Goal: Information Seeking & Learning: Learn about a topic

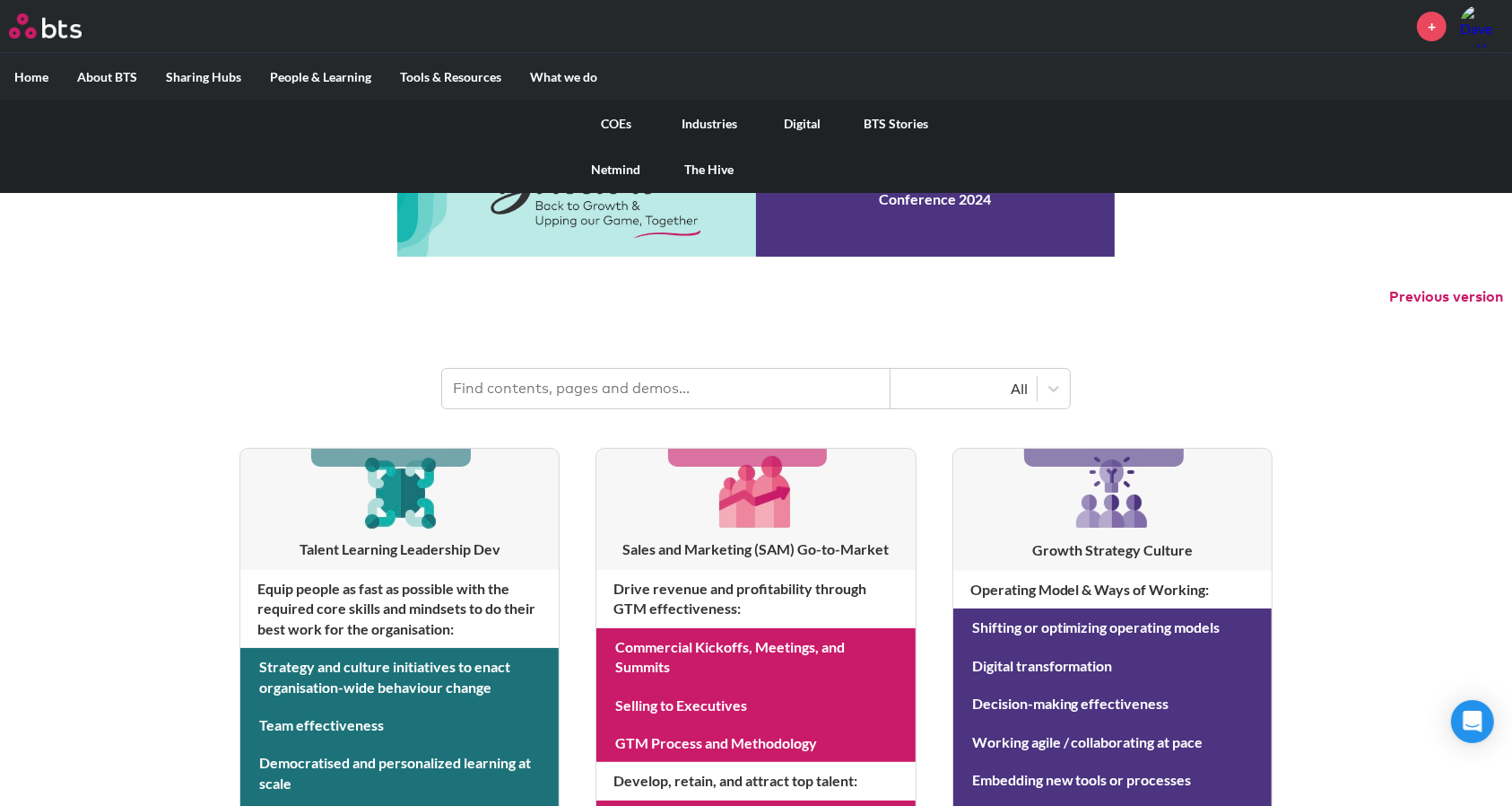
click at [611, 123] on link "COEs" at bounding box center [616, 124] width 93 height 47
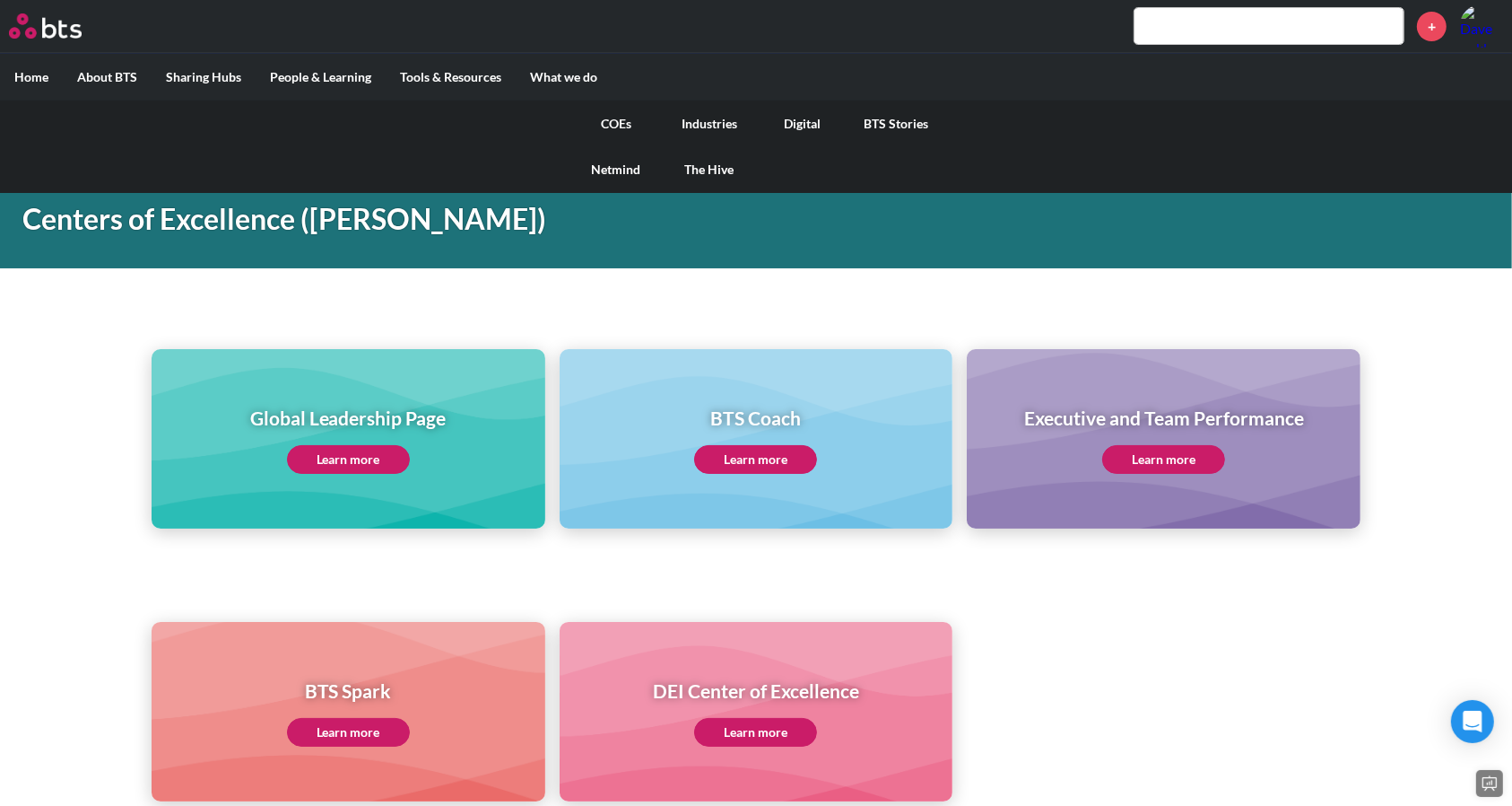
click at [806, 120] on link "Digital" at bounding box center [803, 124] width 93 height 47
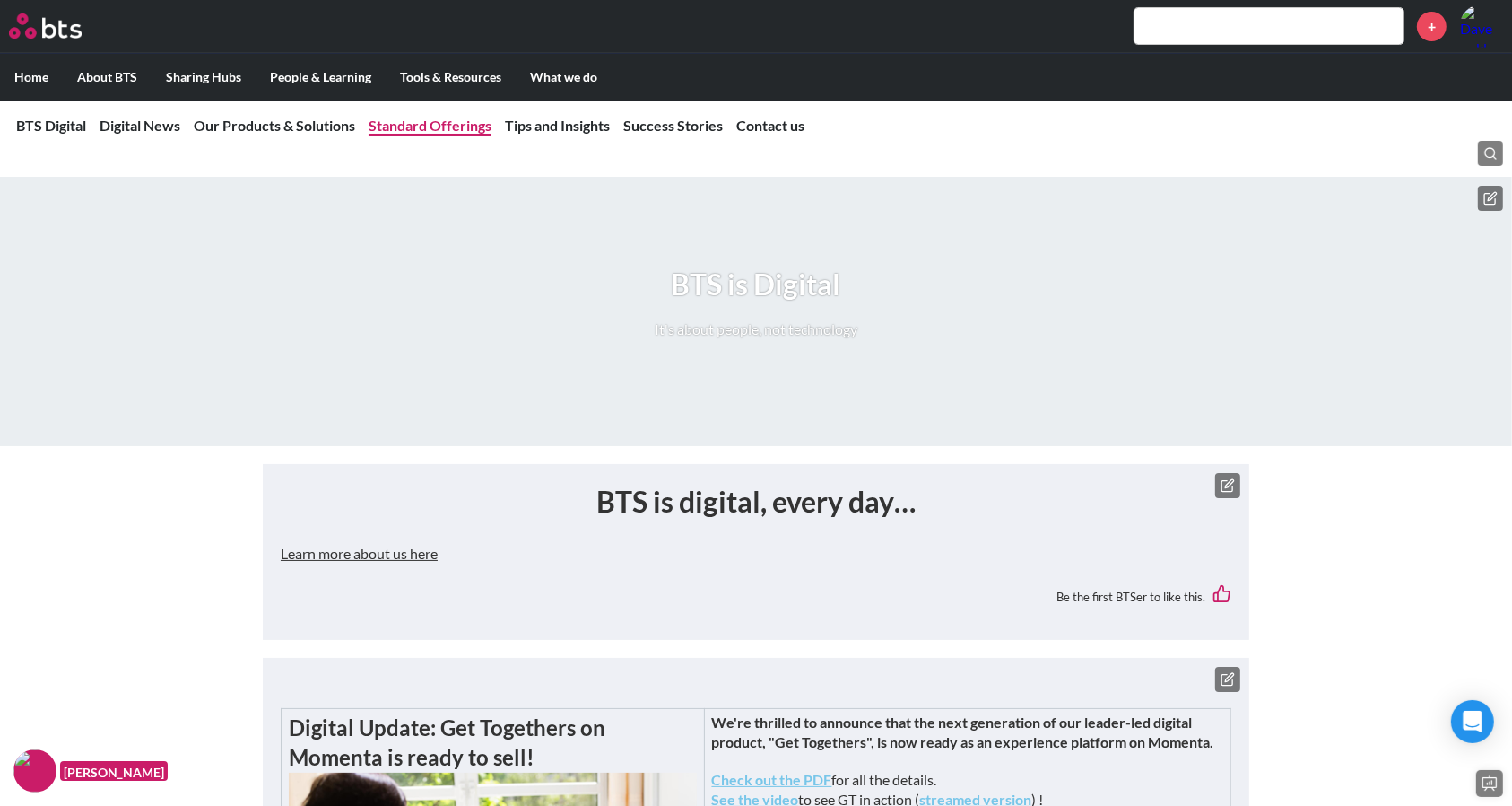
click at [422, 125] on link "Standard Offerings" at bounding box center [430, 125] width 123 height 17
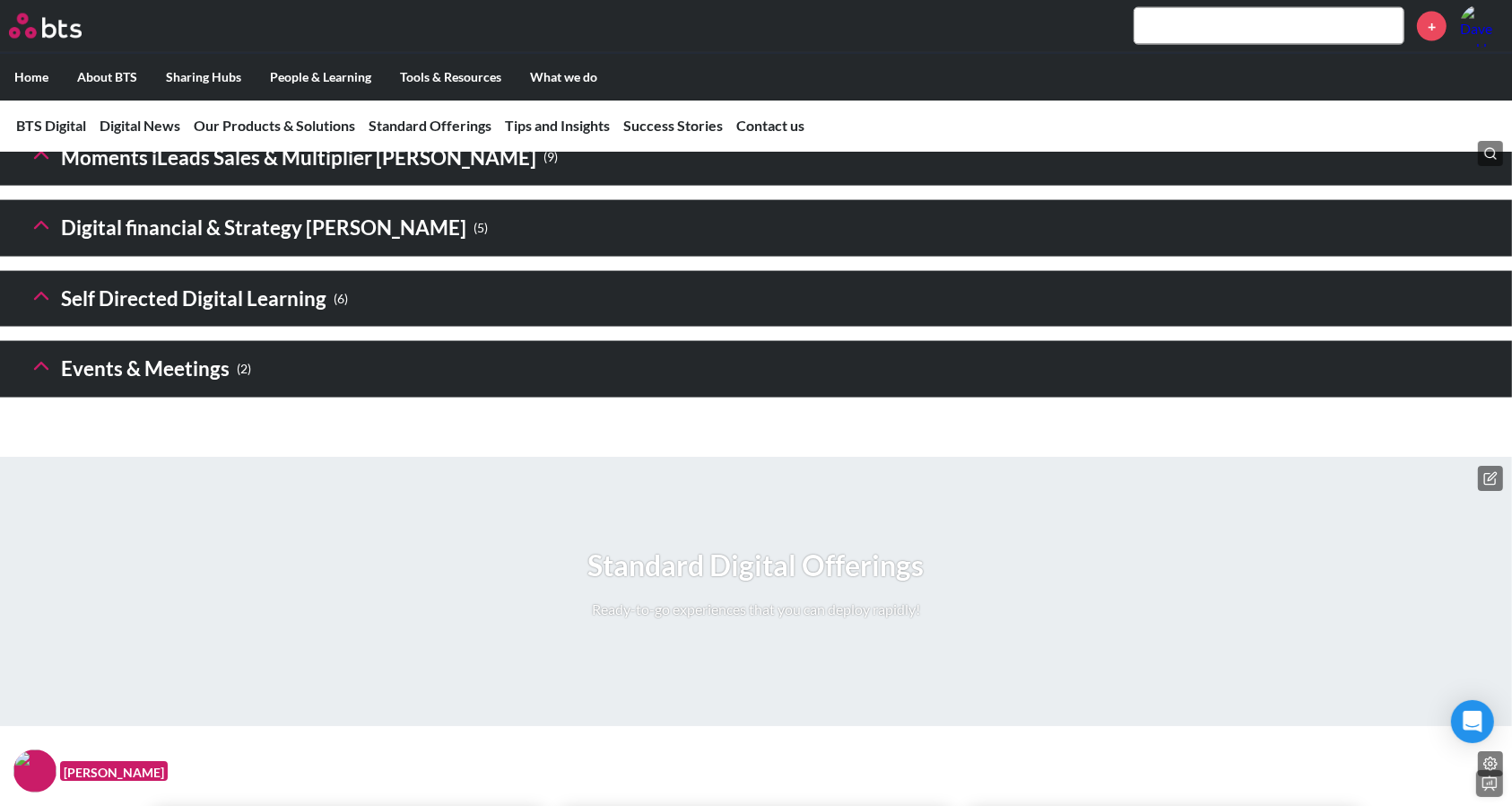
scroll to position [2600, 0]
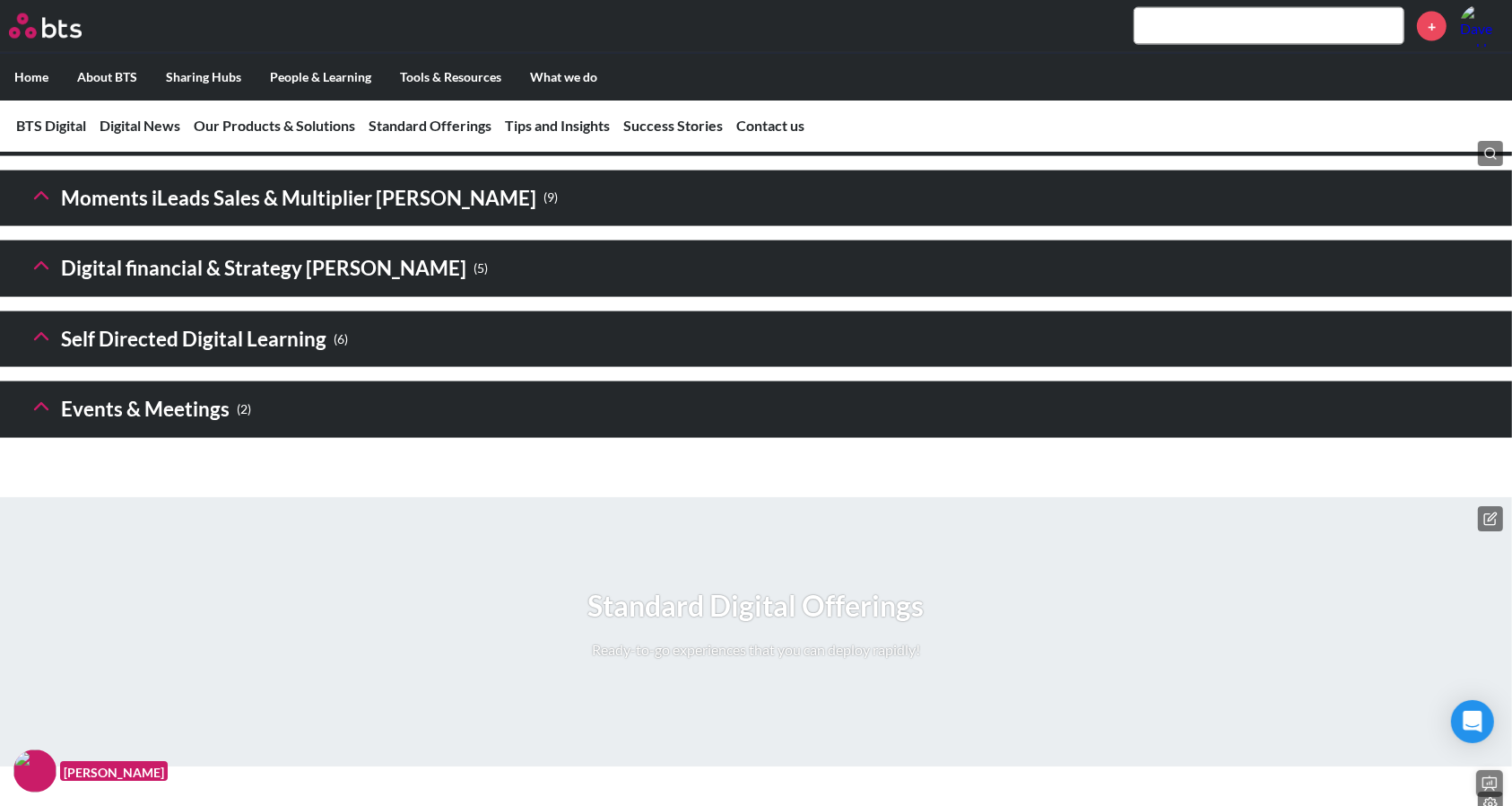
click at [39, 208] on icon at bounding box center [41, 196] width 25 height 25
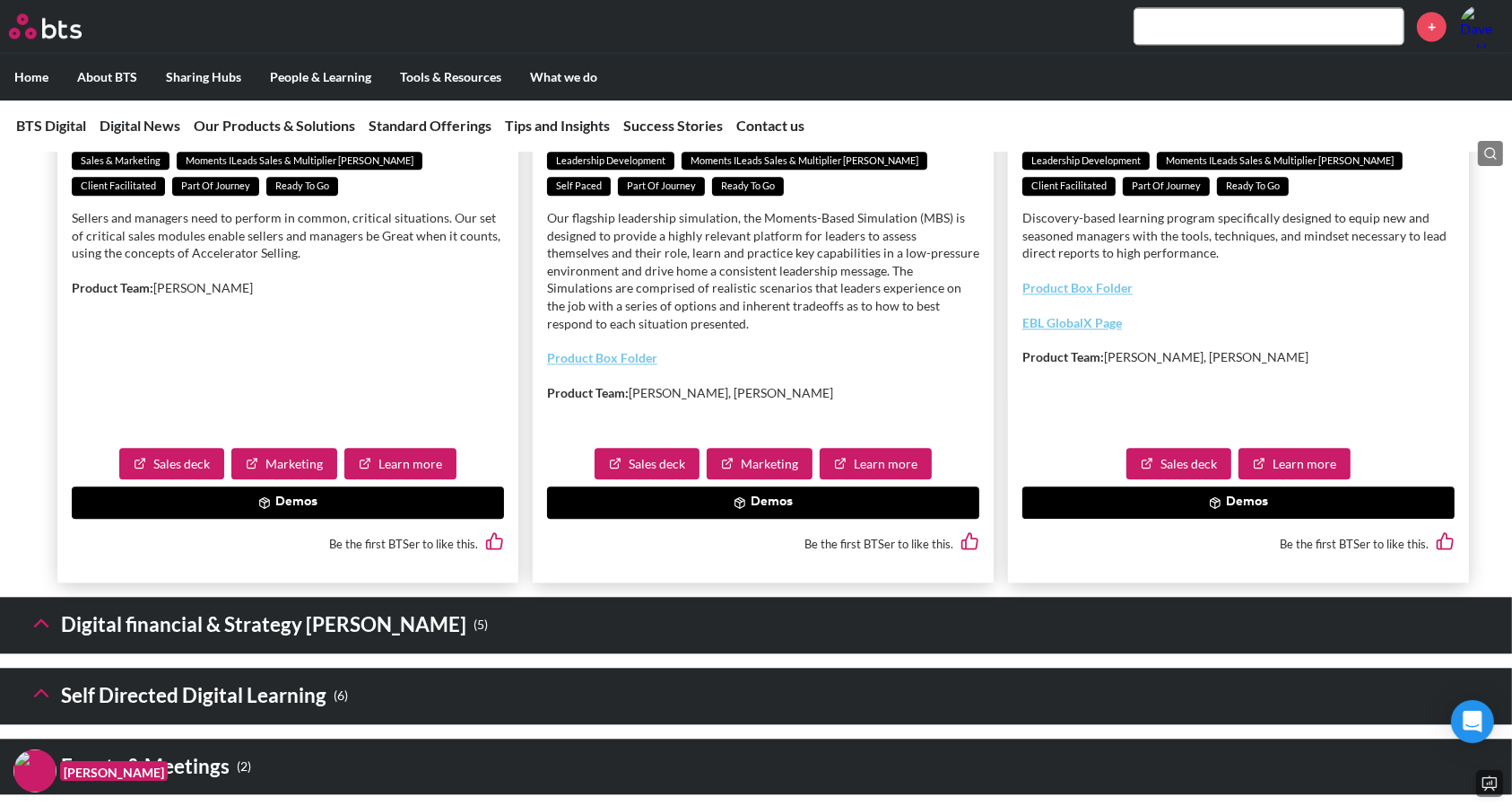
scroll to position [4155, 0]
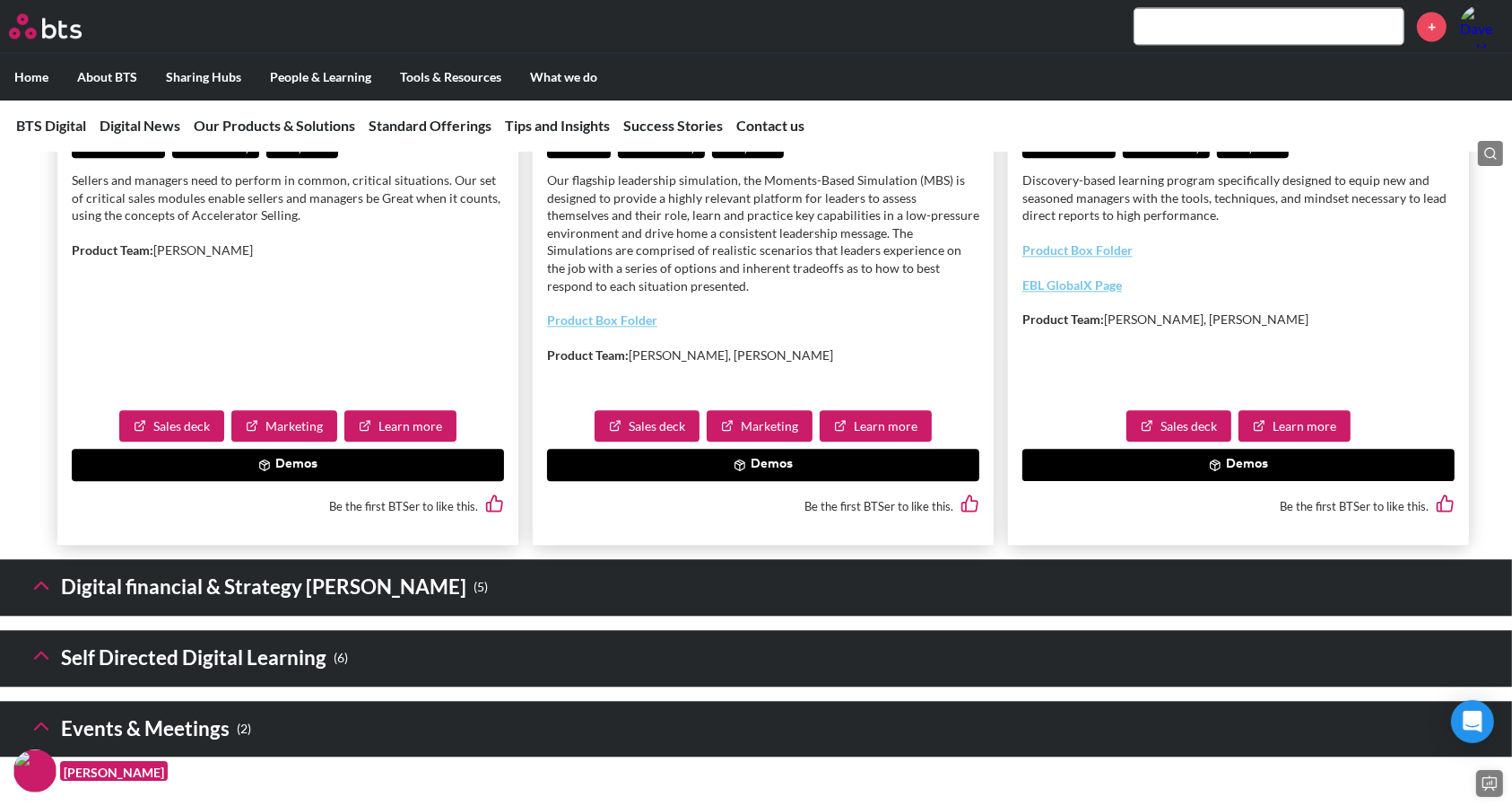
drag, startPoint x: 1248, startPoint y: 520, endPoint x: 1256, endPoint y: 560, distance: 40.8
click at [1257, 530] on div "Be the first BTSer to like this." at bounding box center [1238, 506] width 432 height 49
click at [1249, 481] on button "Demos" at bounding box center [1238, 465] width 432 height 32
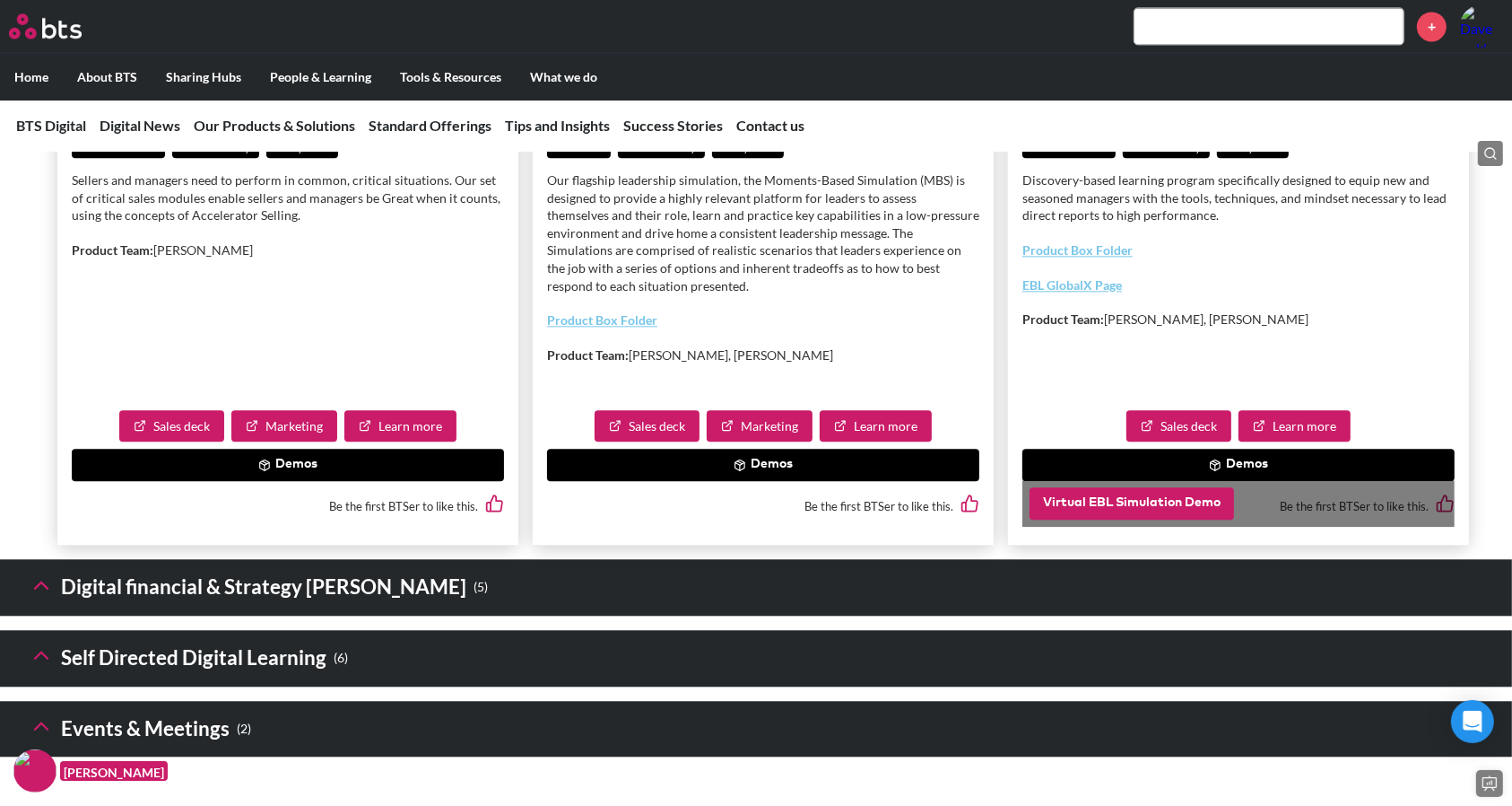
click at [1127, 519] on button "Virtual EBL Simulation Demo" at bounding box center [1131, 503] width 204 height 32
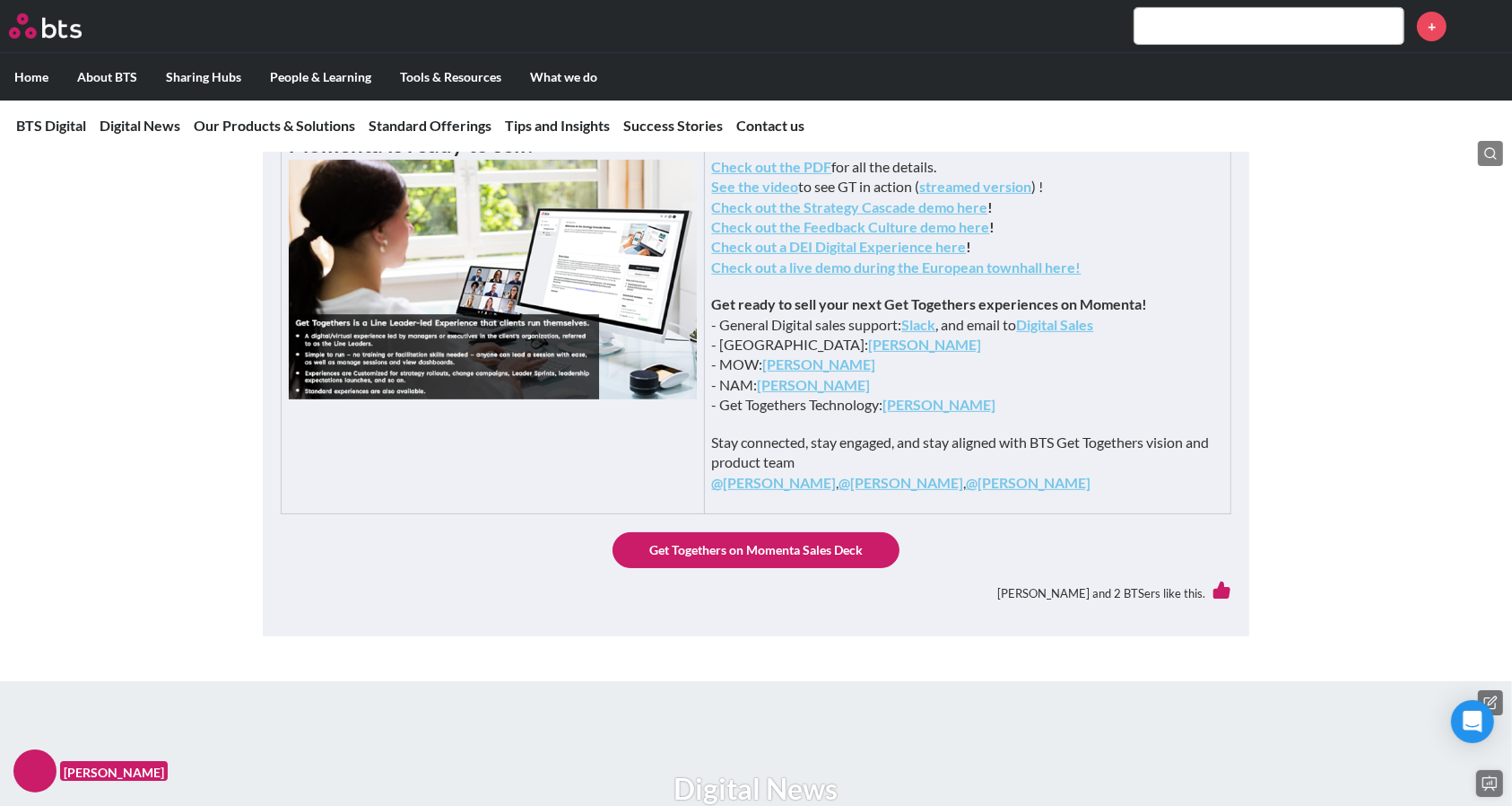
scroll to position [617, 0]
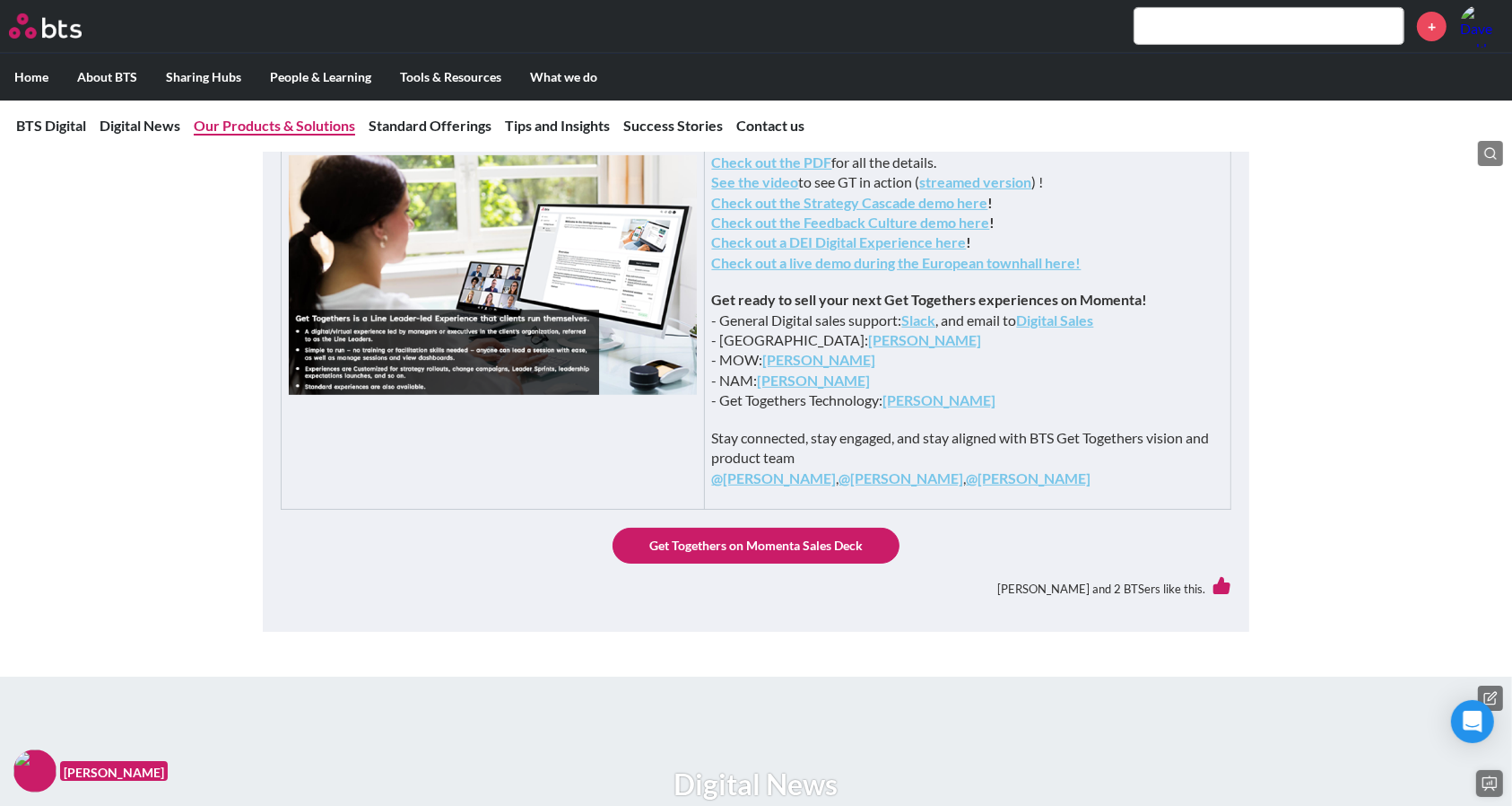
click at [266, 129] on link "Our Products & Solutions" at bounding box center [275, 125] width 162 height 17
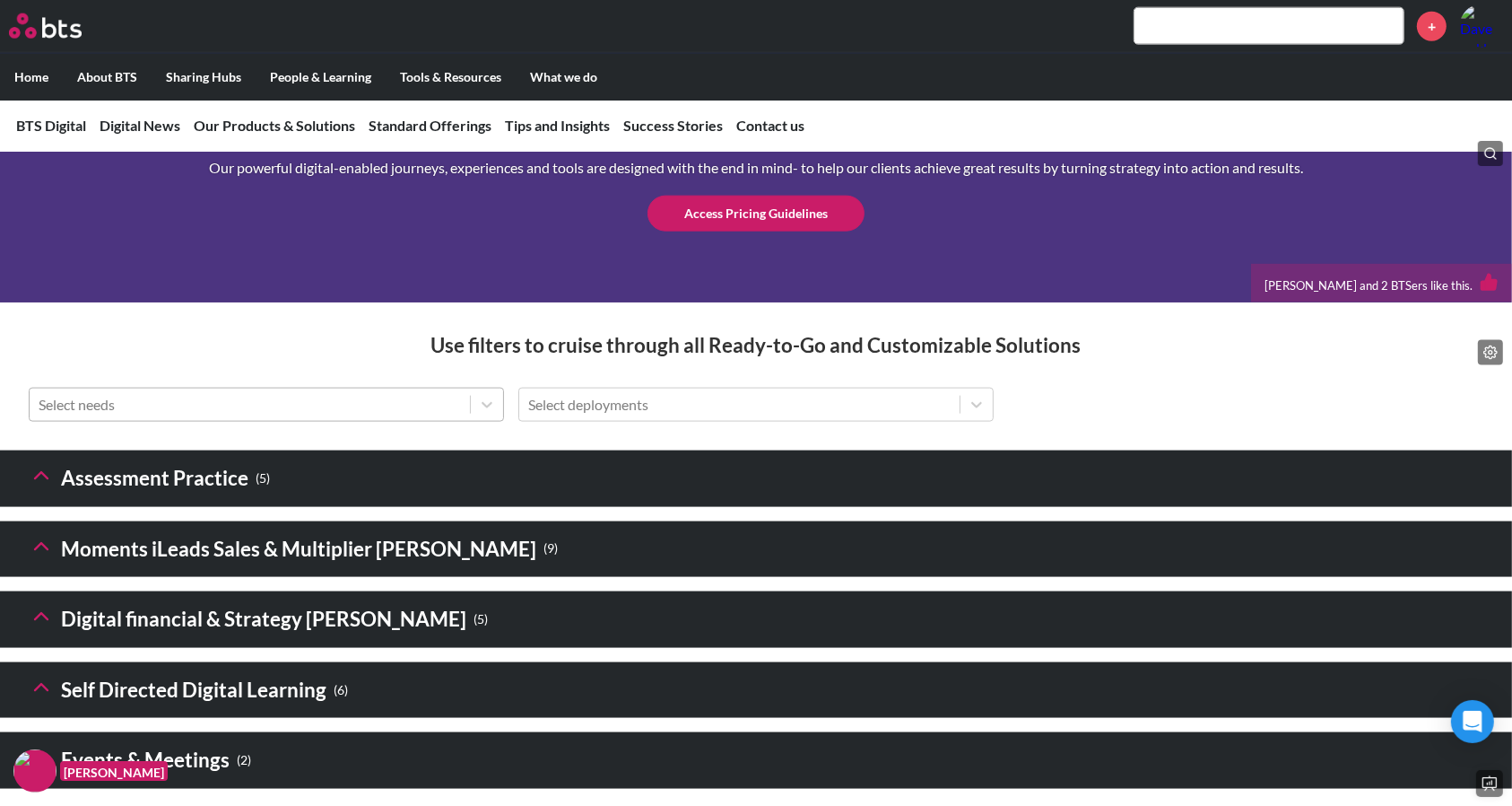
scroll to position [2306, 0]
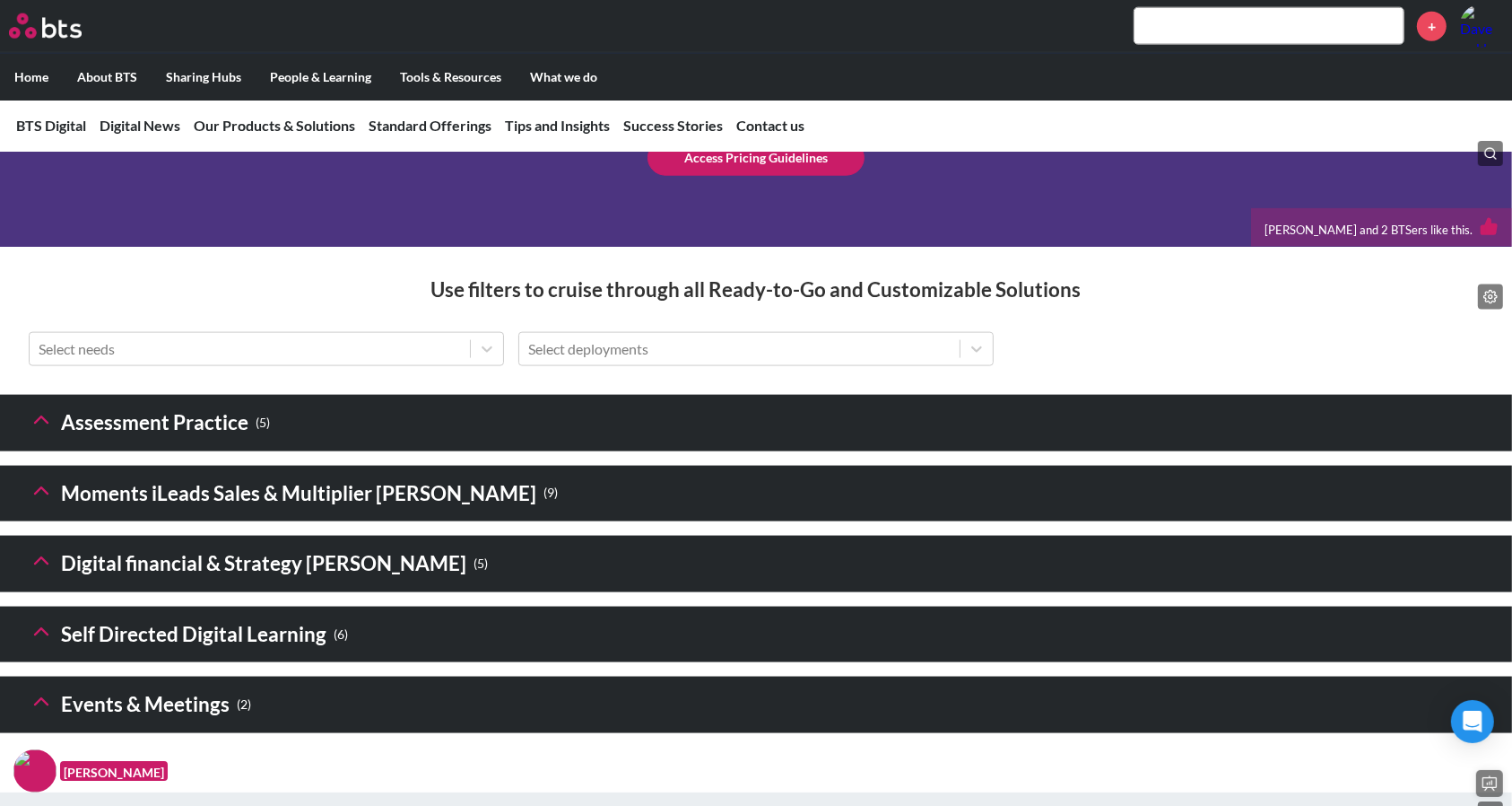
click at [42, 493] on polyline at bounding box center [41, 489] width 12 height 7
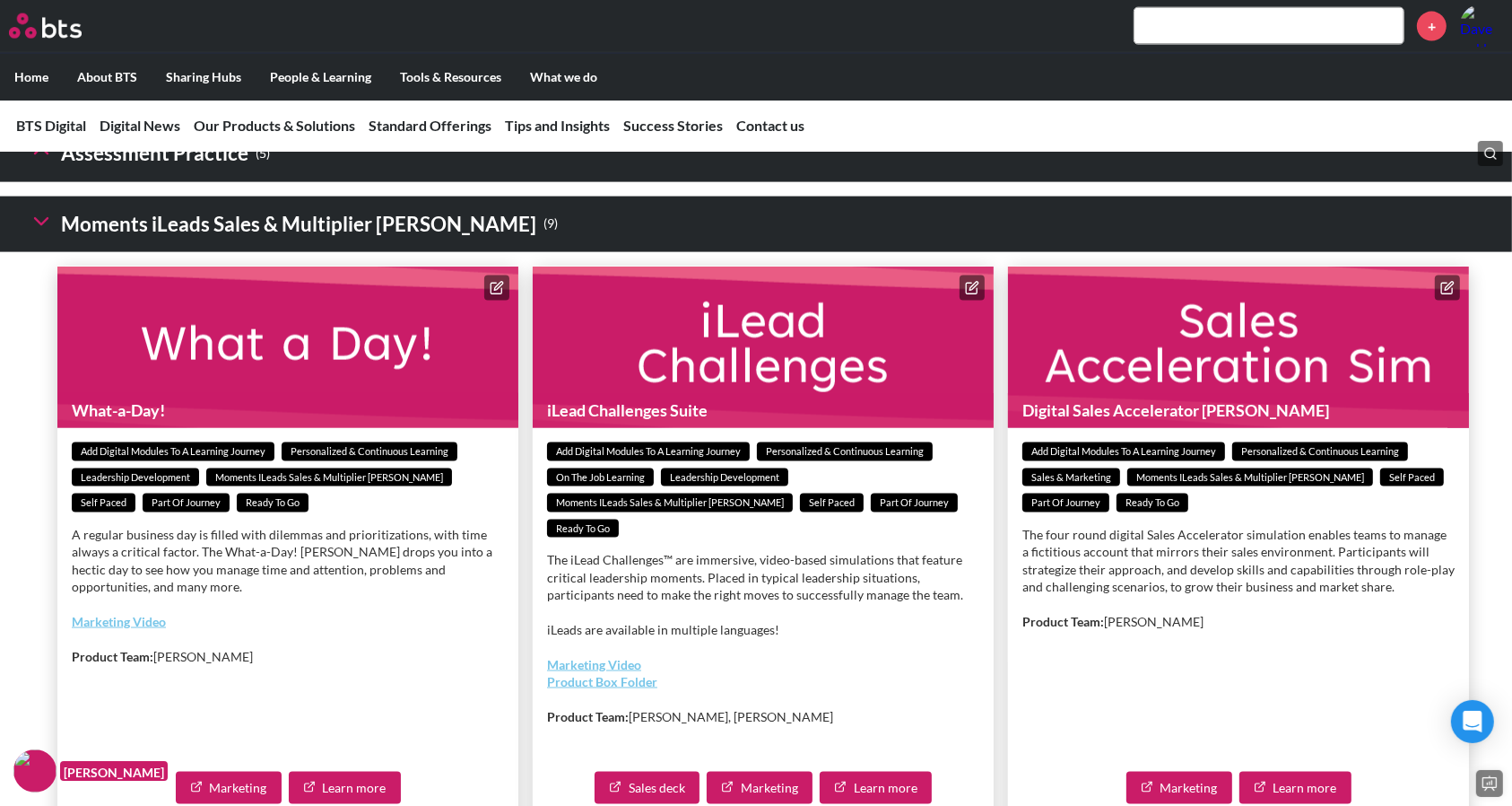
scroll to position [2599, 0]
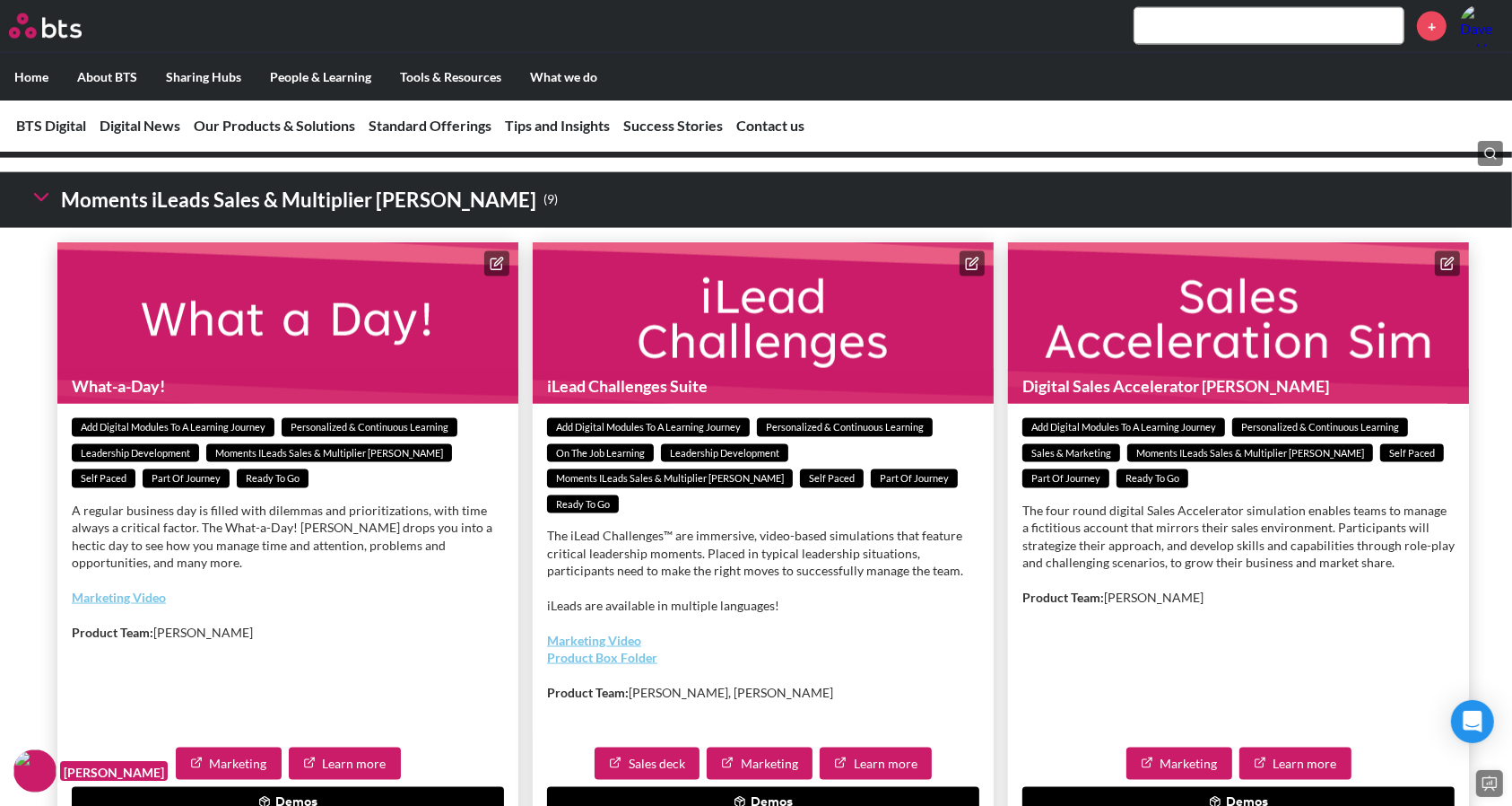
drag, startPoint x: 398, startPoint y: 599, endPoint x: 342, endPoint y: 636, distance: 67.1
click at [407, 571] on p "A regular business day is filled with dilemmas and prioritizations, with time a…" at bounding box center [288, 537] width 432 height 70
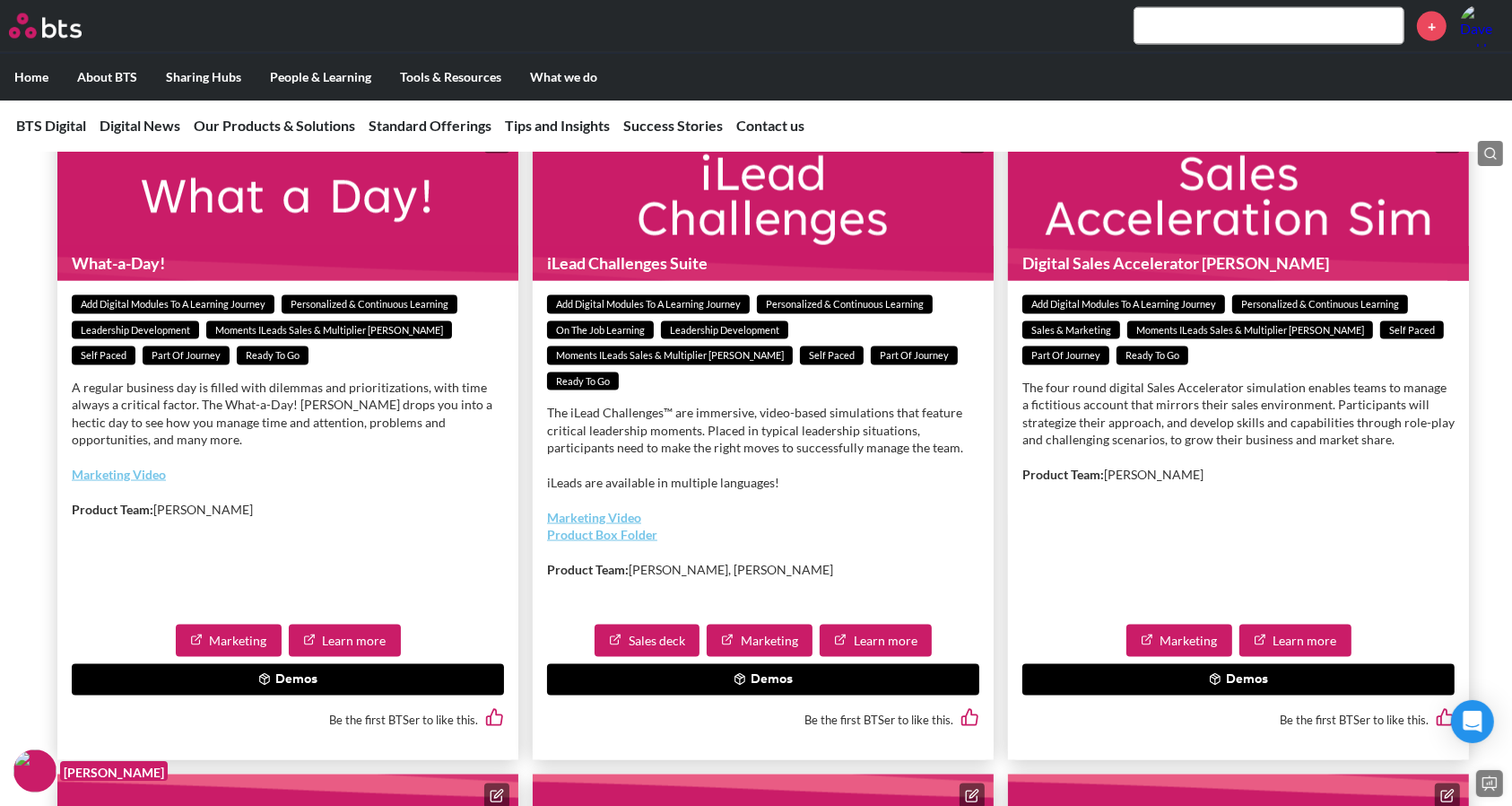
scroll to position [2720, 0]
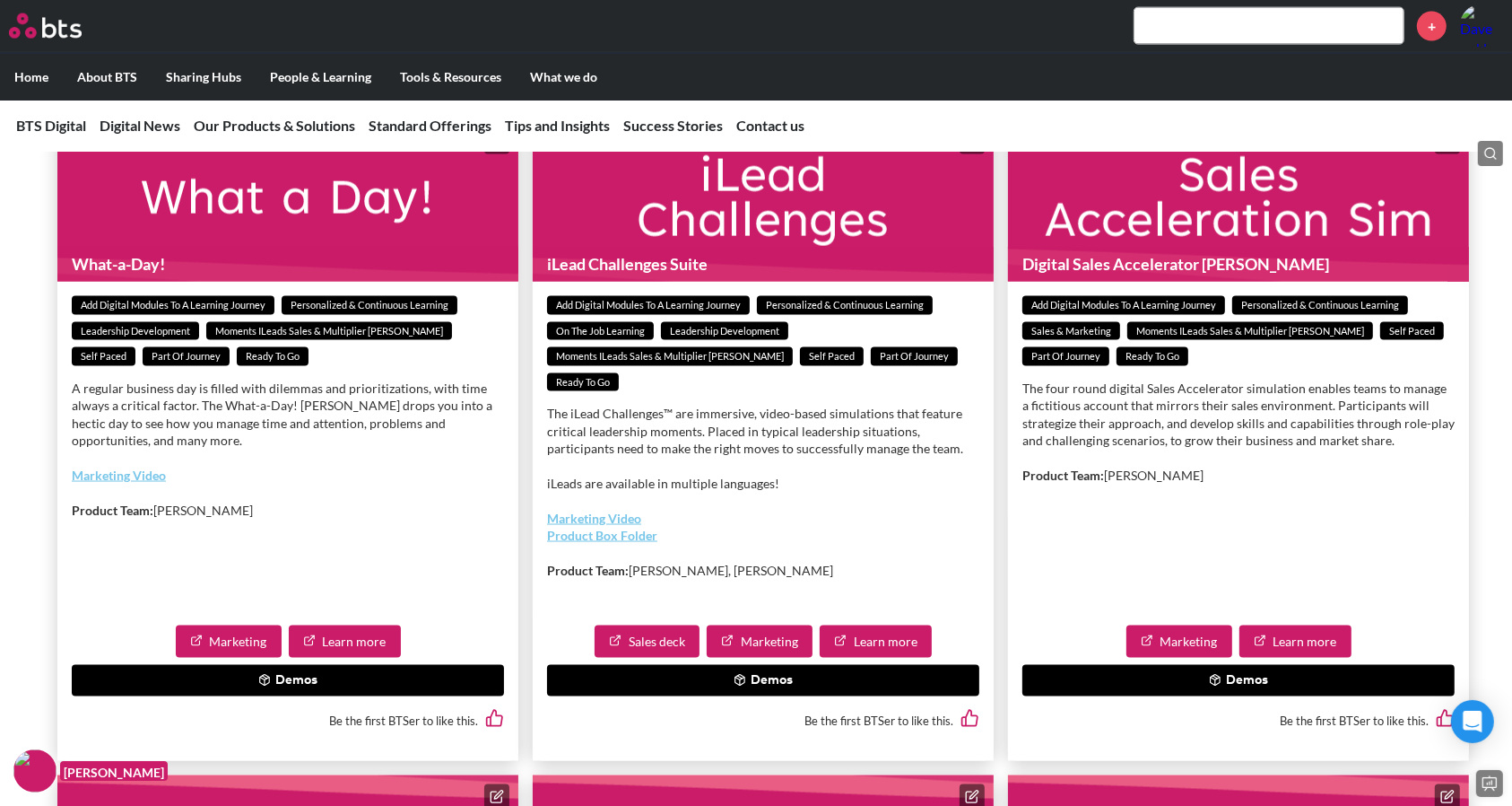
drag, startPoint x: 290, startPoint y: 736, endPoint x: 285, endPoint y: 726, distance: 11.2
click at [285, 697] on button "Demos" at bounding box center [288, 681] width 432 height 32
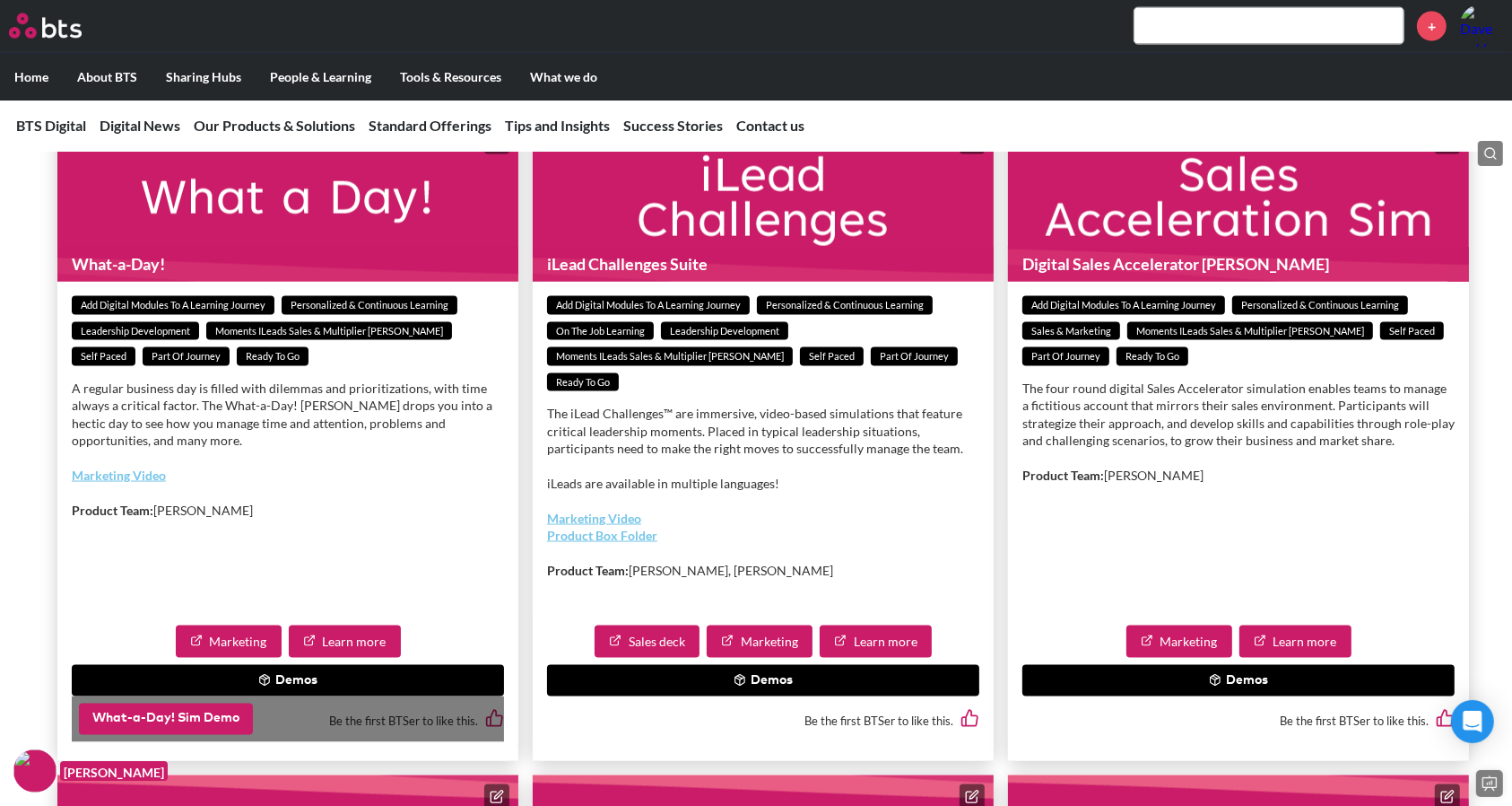
click at [196, 736] on button "What-a-Day! Sim Demo" at bounding box center [165, 720] width 174 height 32
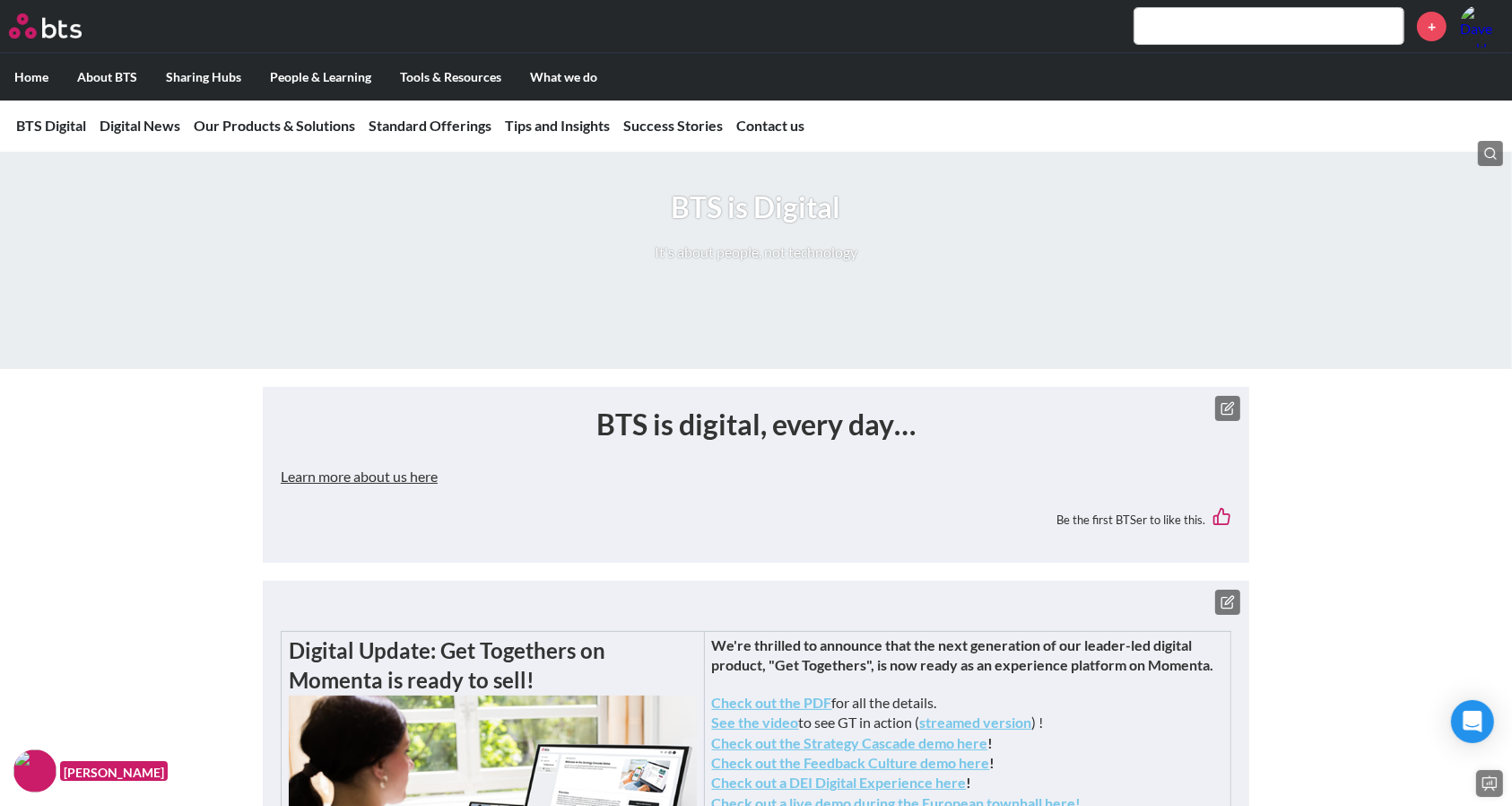
scroll to position [170, 0]
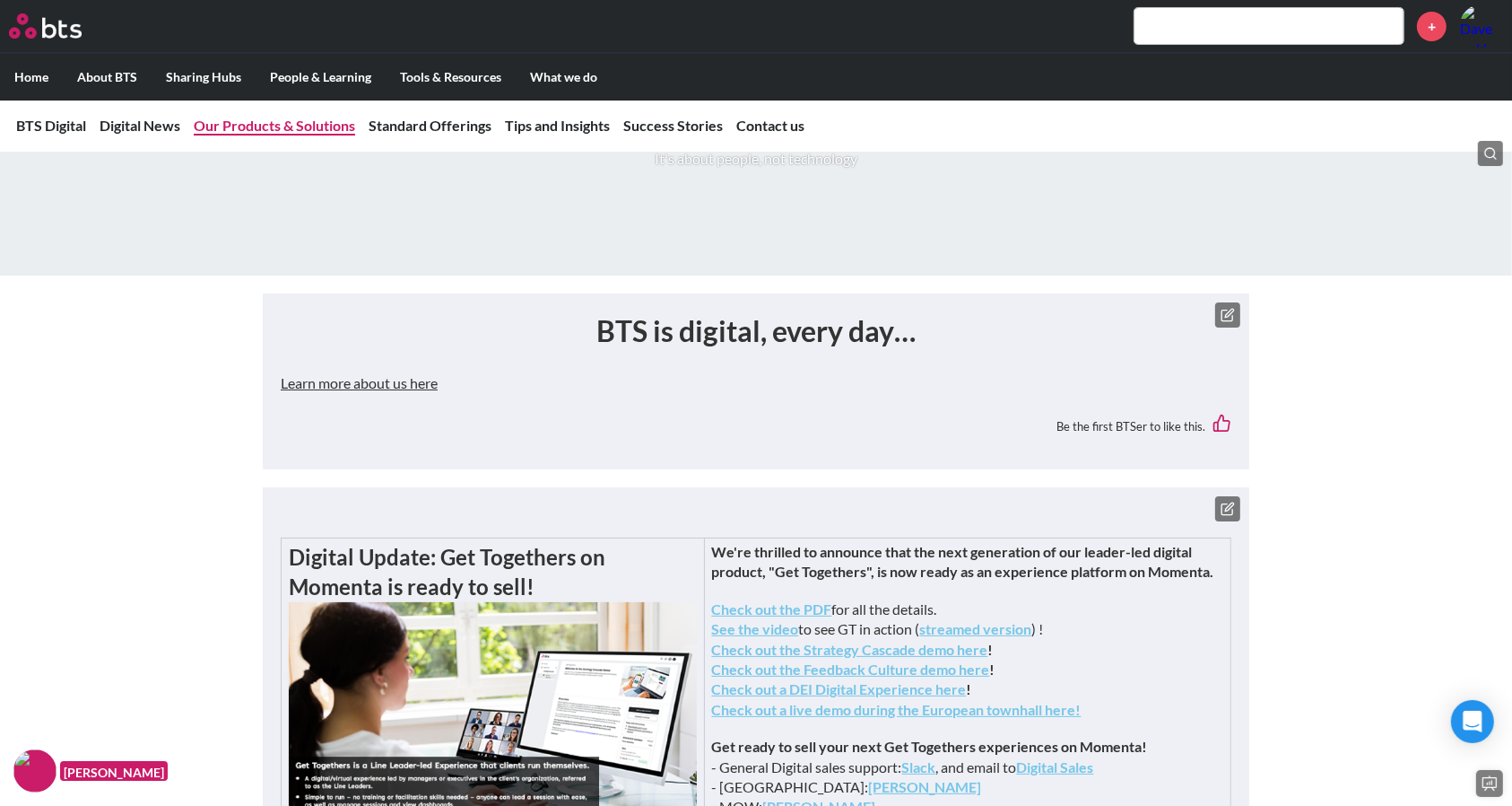
click at [305, 122] on link "Our Products & Solutions" at bounding box center [275, 125] width 162 height 17
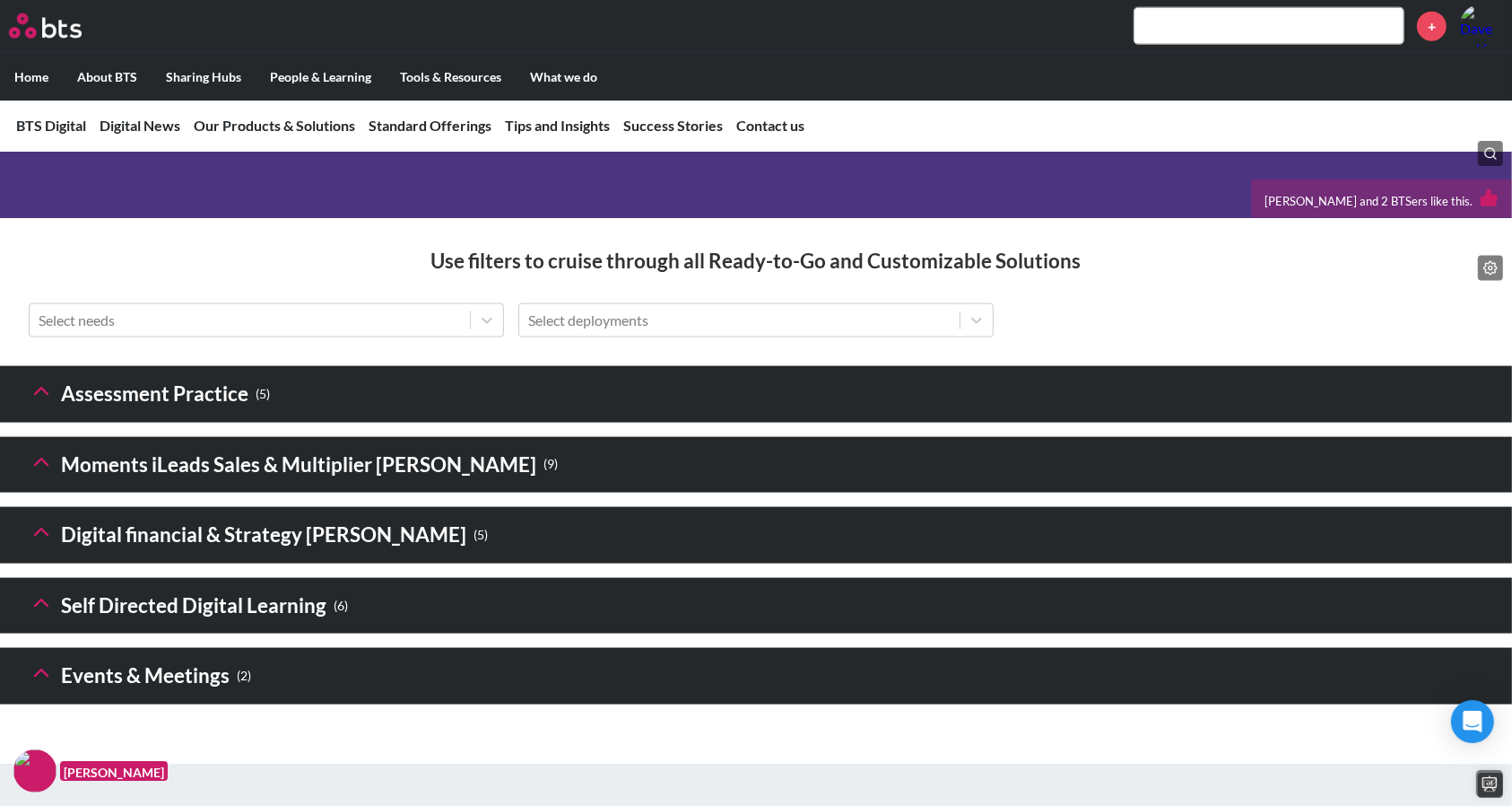
scroll to position [2476, 0]
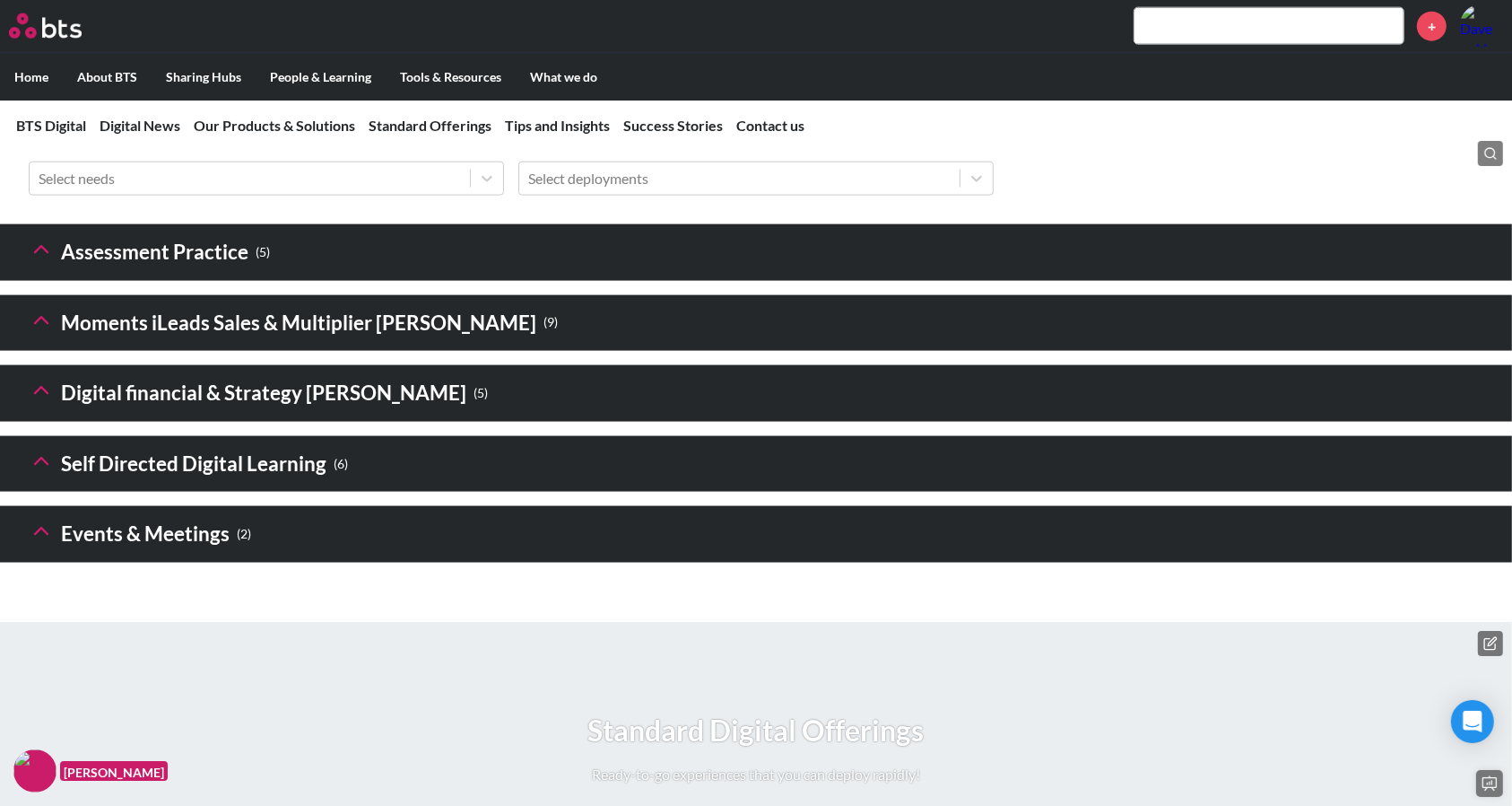
click at [33, 333] on icon at bounding box center [41, 320] width 25 height 25
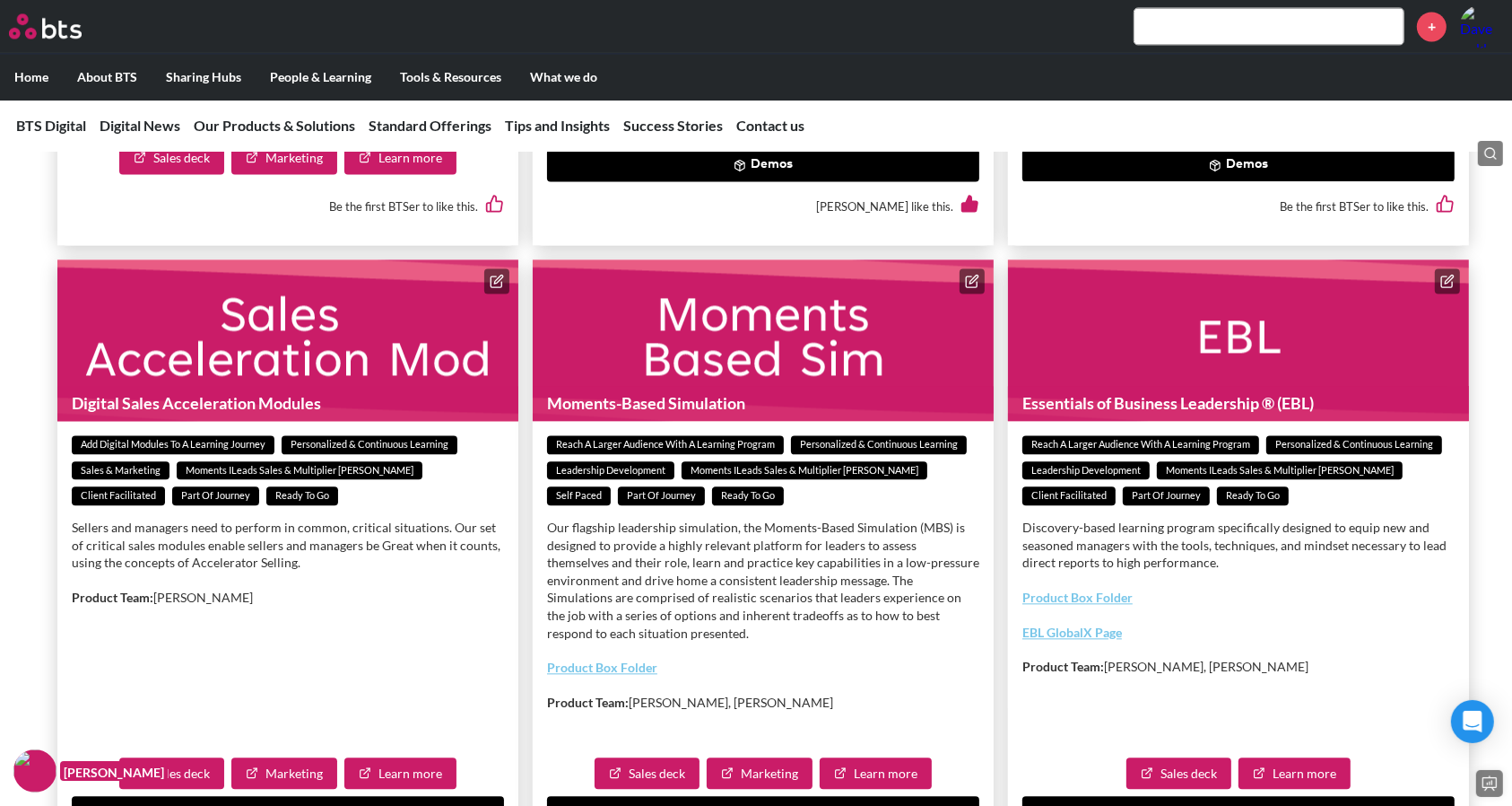
scroll to position [4019, 0]
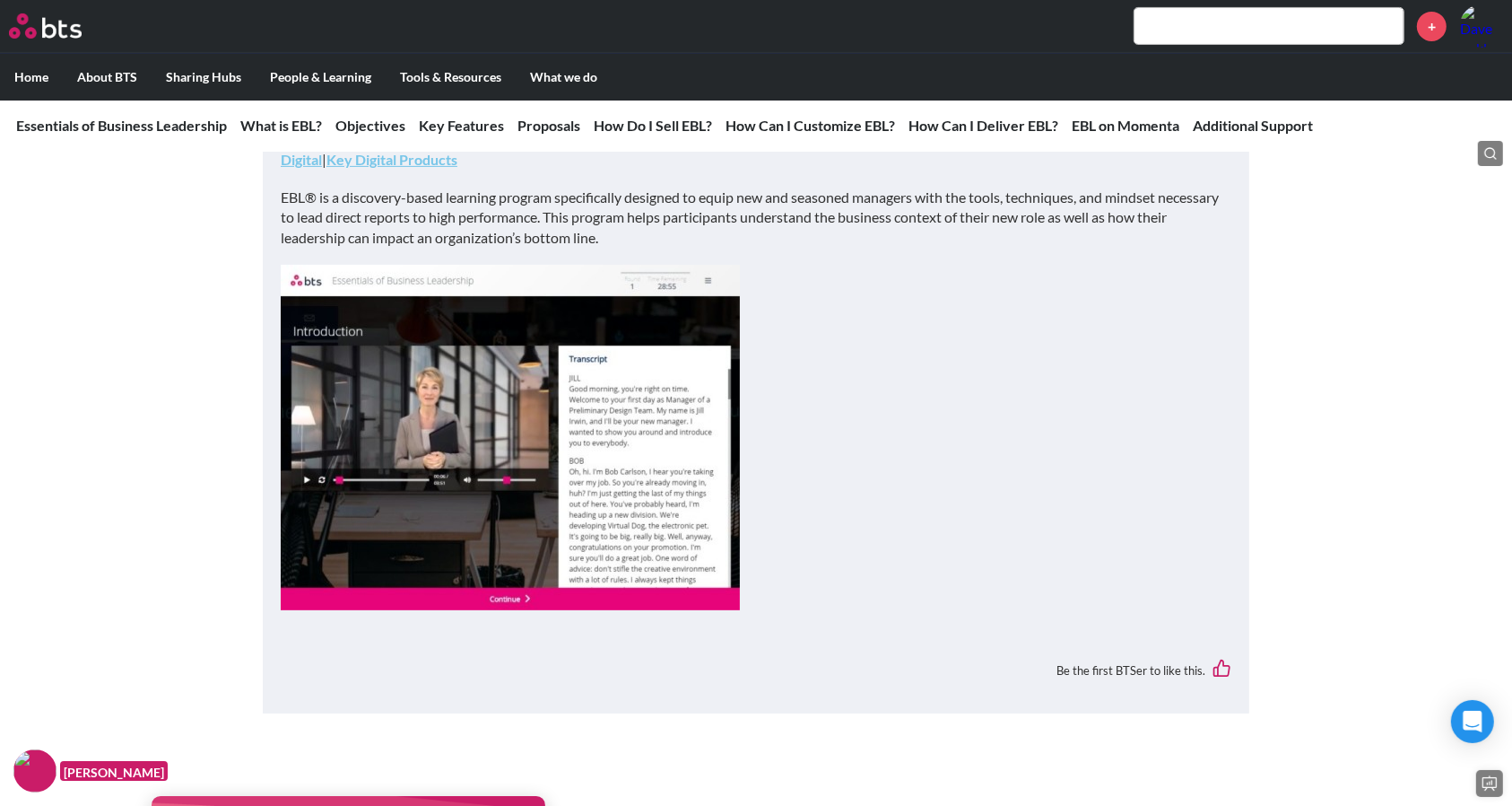
scroll to position [520, 0]
